Goal: Task Accomplishment & Management: Use online tool/utility

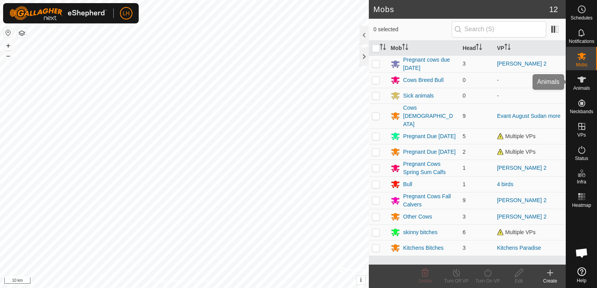
click at [583, 81] on icon at bounding box center [581, 79] width 9 height 9
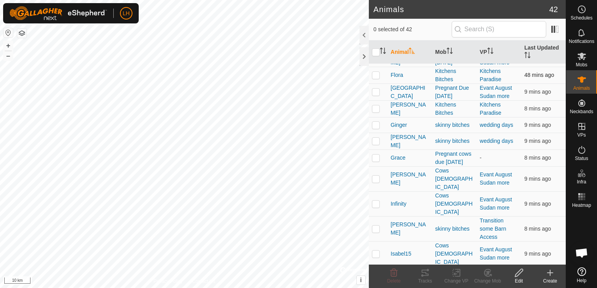
scroll to position [273, 0]
click at [375, 160] on p-checkbox at bounding box center [376, 157] width 8 height 6
checkbox input "true"
click at [425, 277] on icon at bounding box center [424, 272] width 9 height 9
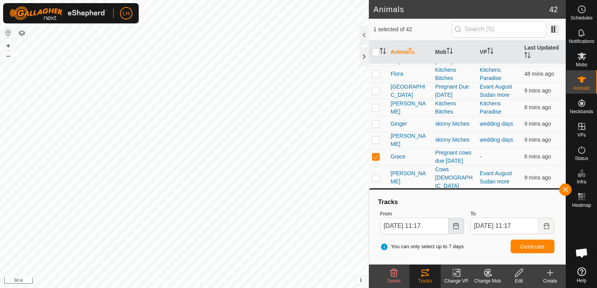
click at [453, 225] on icon "Choose Date" at bounding box center [456, 226] width 6 height 6
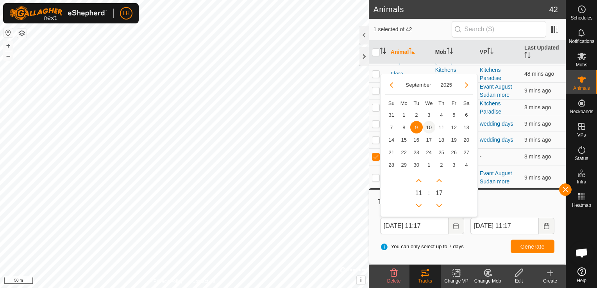
click at [428, 129] on span "10" at bounding box center [429, 127] width 13 height 13
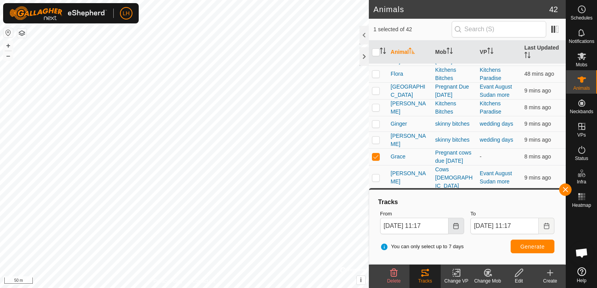
click at [454, 225] on icon "Choose Date" at bounding box center [456, 226] width 5 height 6
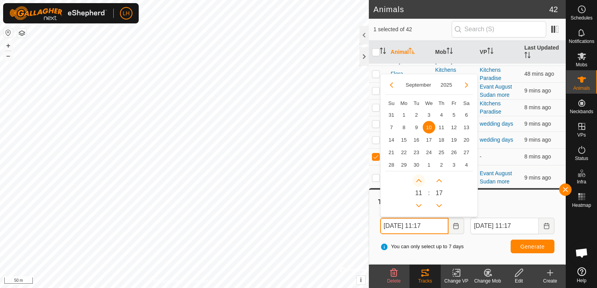
click at [419, 180] on button "Next Hour" at bounding box center [419, 181] width 13 height 13
type input "[DATE] 12:17"
click at [419, 203] on button "Previous Hour" at bounding box center [419, 206] width 13 height 13
click at [420, 204] on span "Previous Hour" at bounding box center [420, 204] width 0 height 0
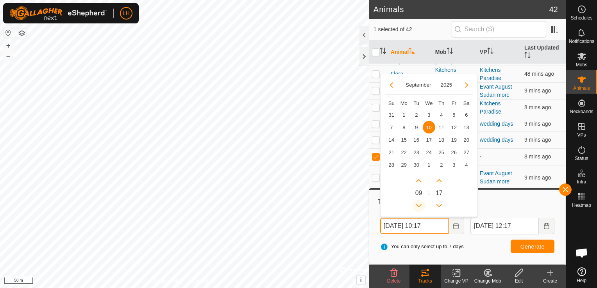
click at [419, 203] on icon "Previous Hour" at bounding box center [419, 206] width 6 height 6
click at [419, 203] on button "Previous Hour" at bounding box center [419, 206] width 13 height 13
click at [419, 203] on icon "Previous Hour" at bounding box center [419, 206] width 6 height 6
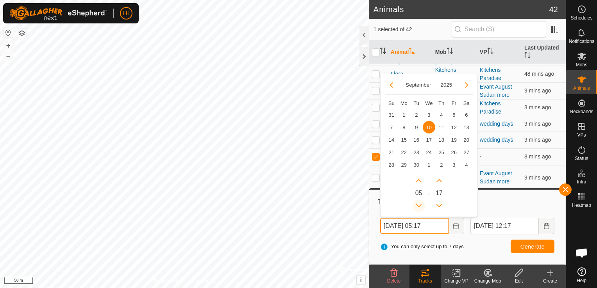
click at [419, 203] on icon "Previous Hour" at bounding box center [419, 206] width 6 height 6
click at [419, 203] on button "Previous Hour" at bounding box center [419, 206] width 13 height 13
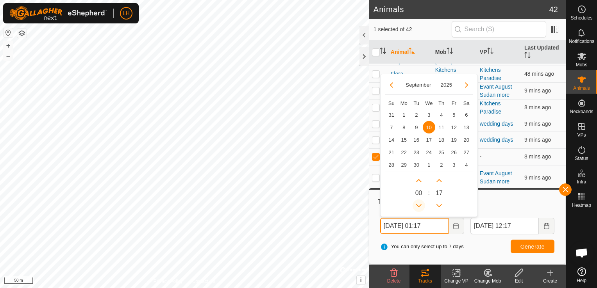
type input "[DATE] 00:17"
click at [536, 246] on span "Generate" at bounding box center [532, 247] width 24 height 6
